Goal: Find specific page/section: Find specific page/section

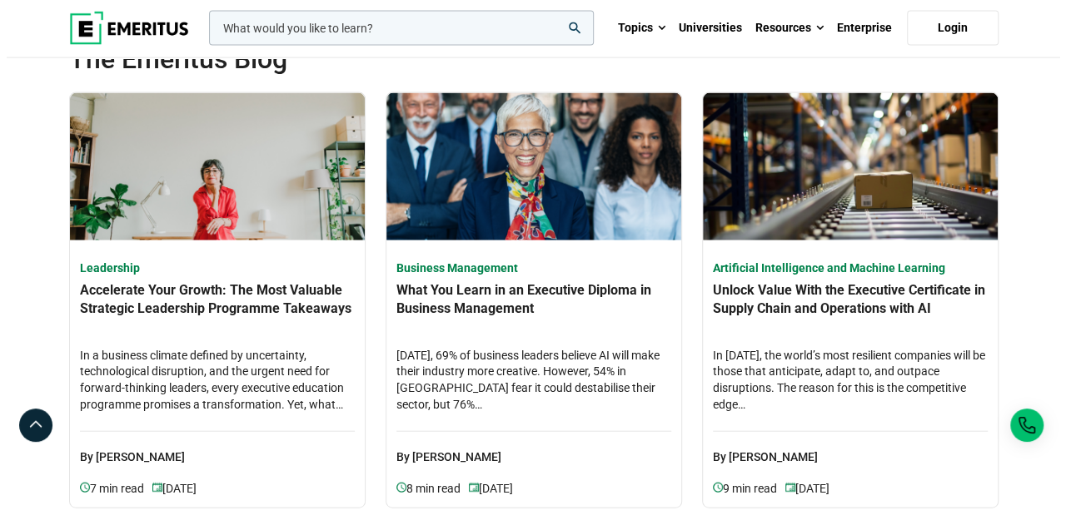
scroll to position [4496, 0]
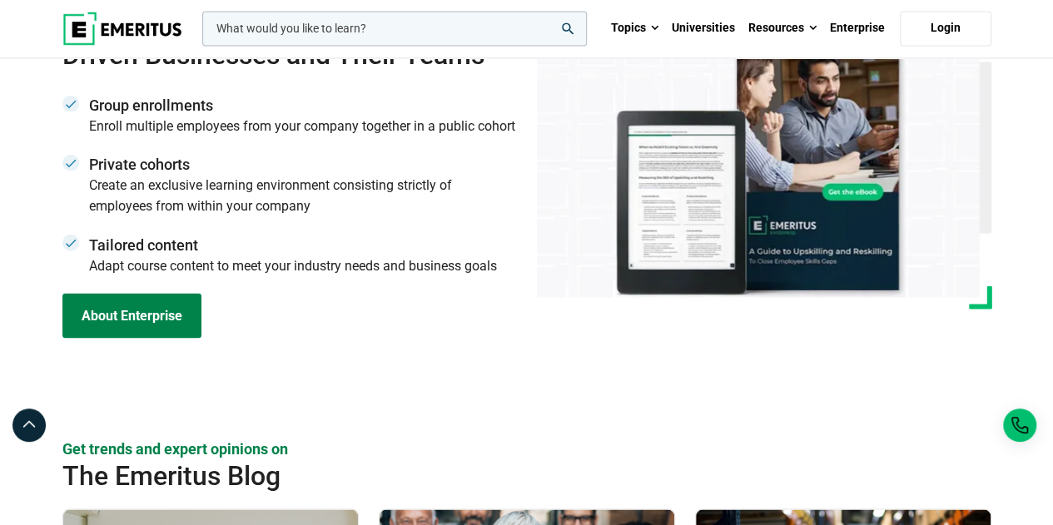
click at [328, 24] on input "woocommerce-product-search-field-0" at bounding box center [394, 28] width 385 height 35
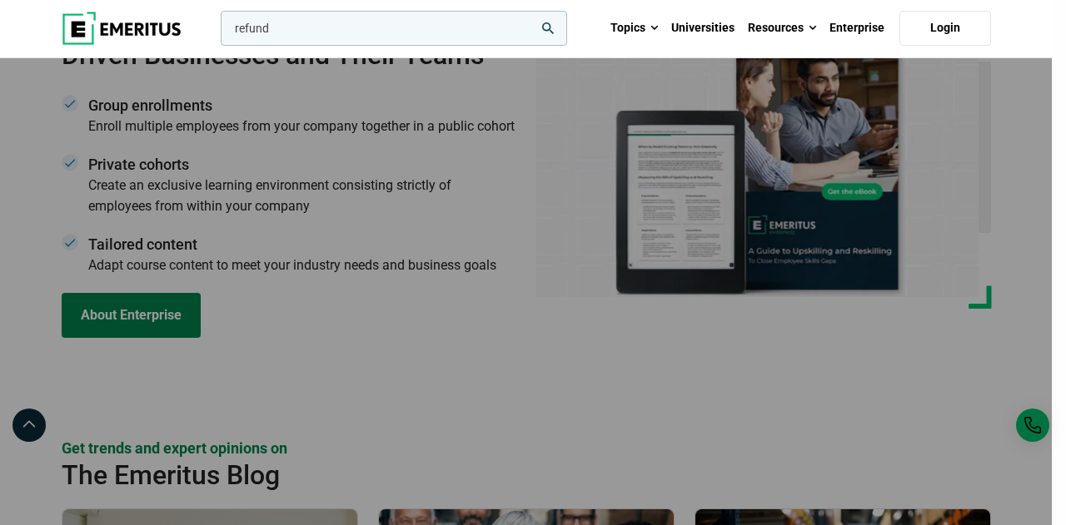
type input "refund"
click at [217, 32] on button "search" at bounding box center [217, 32] width 0 height 0
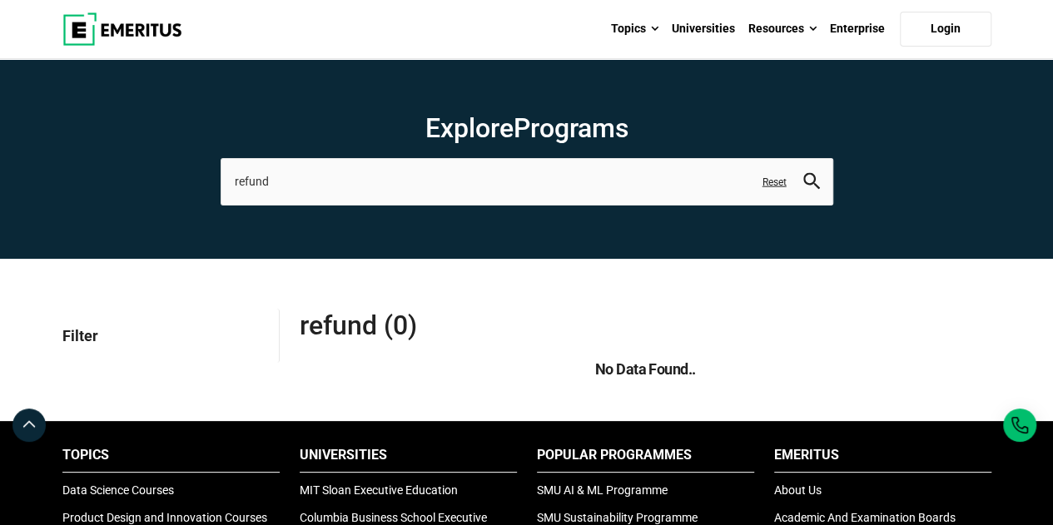
click at [133, 31] on img at bounding box center [122, 28] width 120 height 33
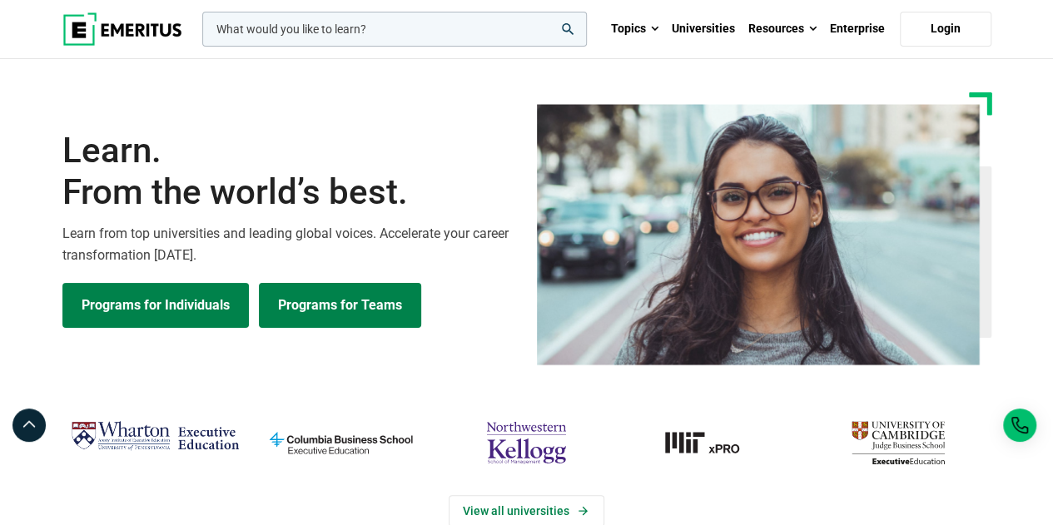
click at [353, 300] on link "Programs for Teams" at bounding box center [340, 305] width 162 height 45
